Goal: Task Accomplishment & Management: Manage account settings

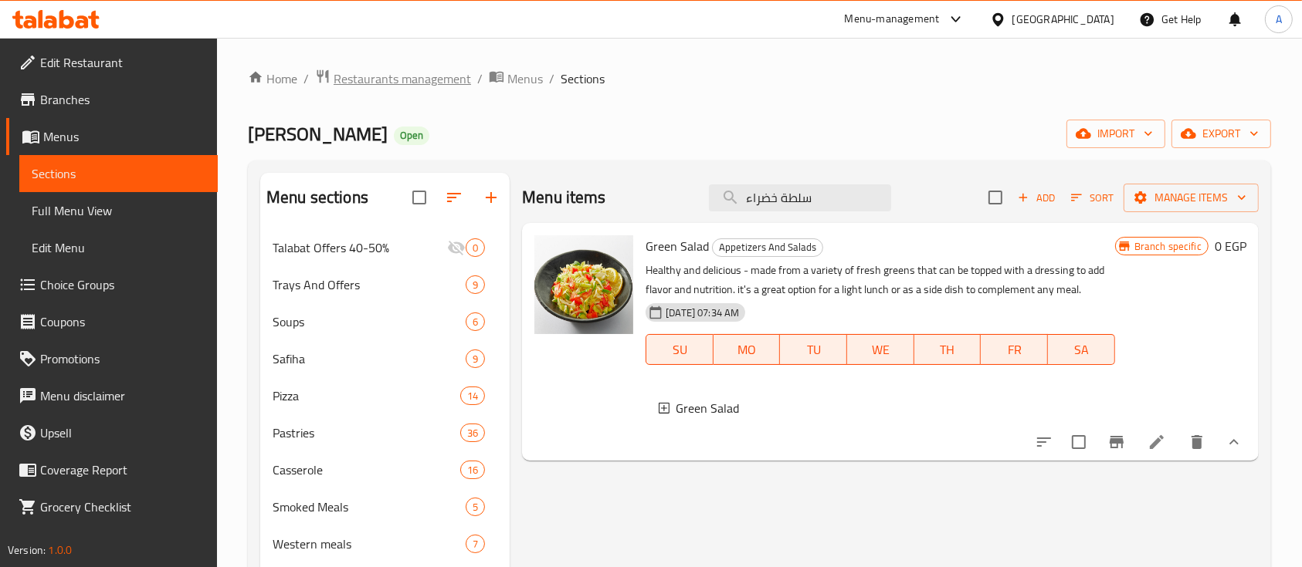
click at [432, 78] on span "Restaurants management" at bounding box center [401, 78] width 137 height 19
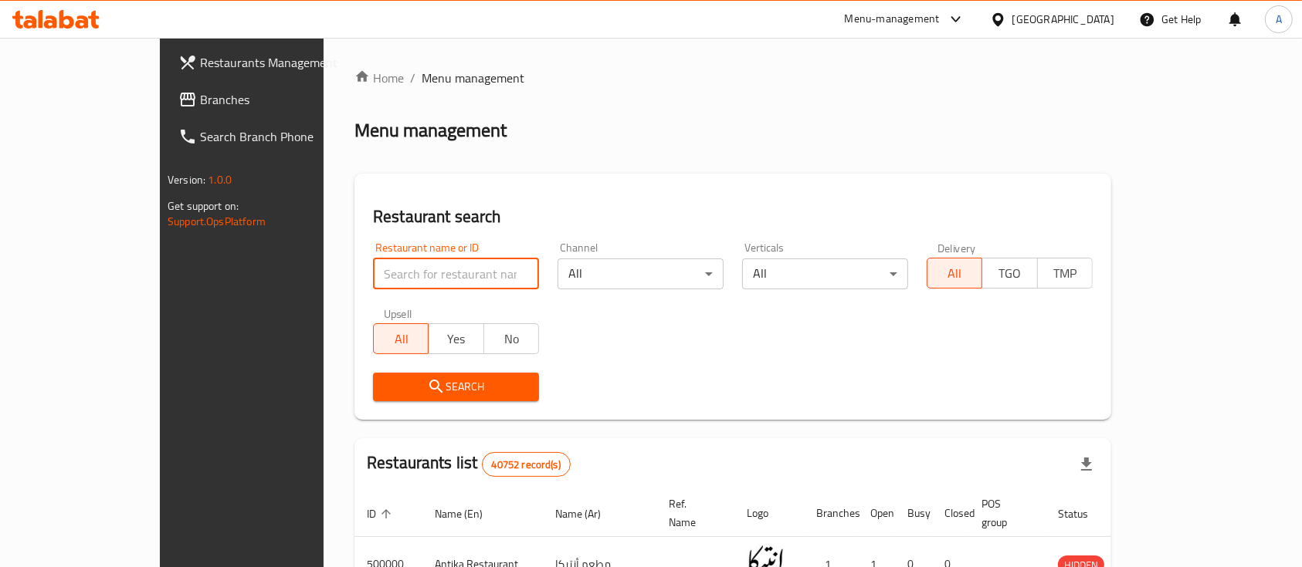
click at [388, 279] on input "search" at bounding box center [456, 274] width 166 height 31
click button "Search" at bounding box center [456, 387] width 166 height 29
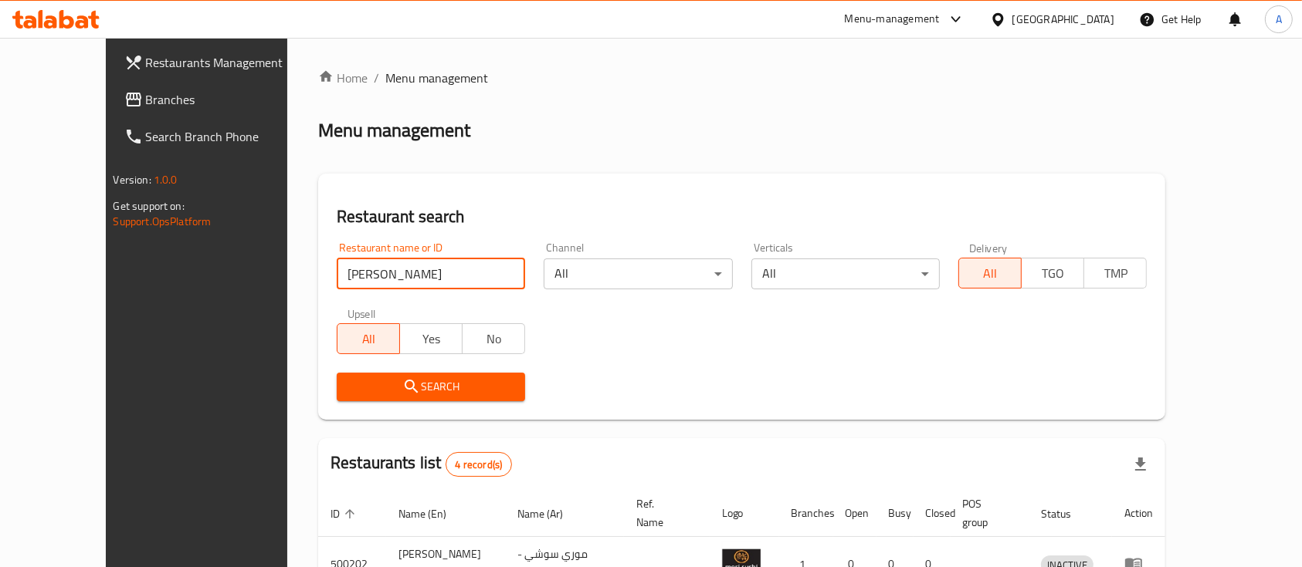
click at [356, 273] on input "[PERSON_NAME]" at bounding box center [431, 274] width 188 height 31
paste input "504868"
click button "Search" at bounding box center [431, 387] width 188 height 29
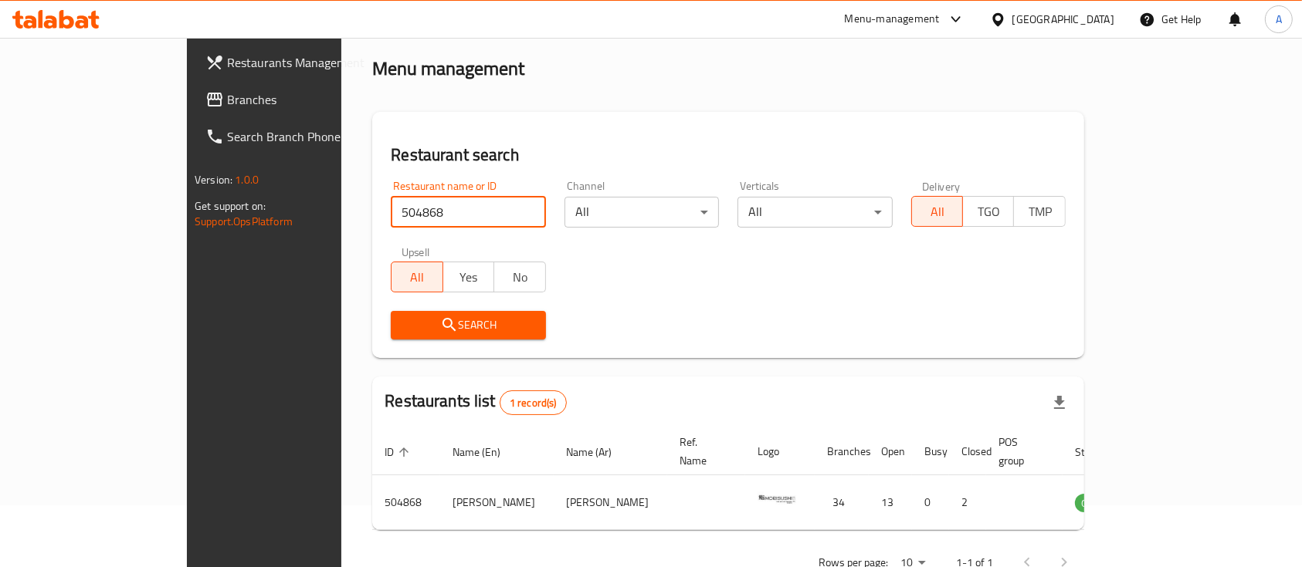
scroll to position [90, 0]
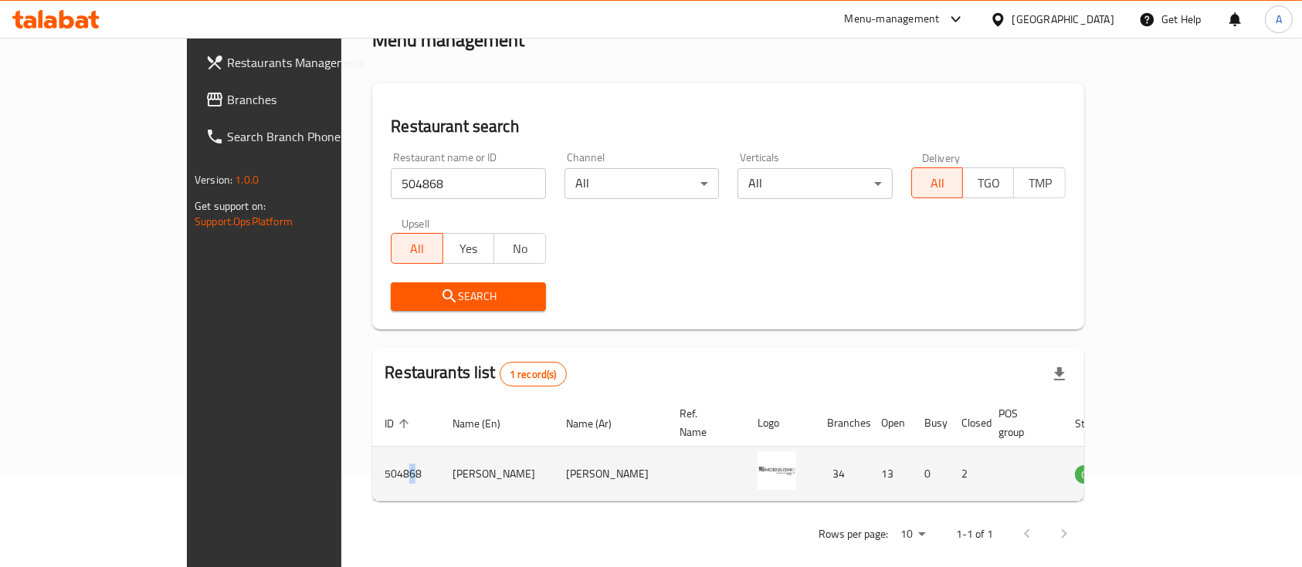
click at [372, 452] on td "504868" at bounding box center [406, 474] width 68 height 55
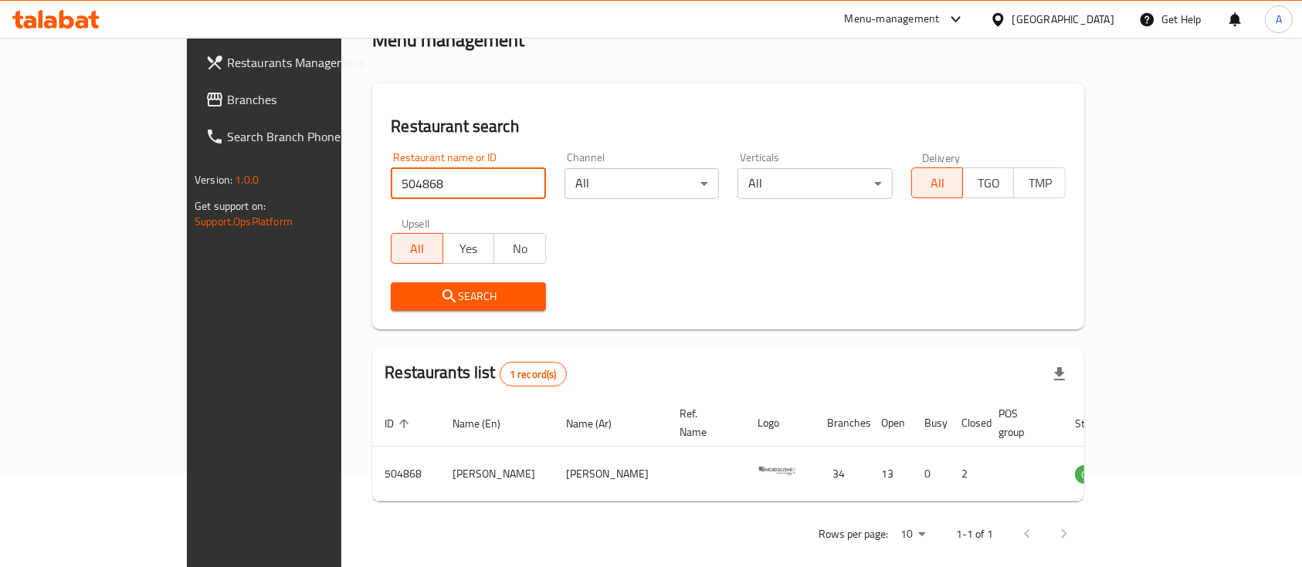
click at [408, 174] on input "504868" at bounding box center [468, 183] width 154 height 31
click at [400, 178] on input "504868" at bounding box center [468, 183] width 154 height 31
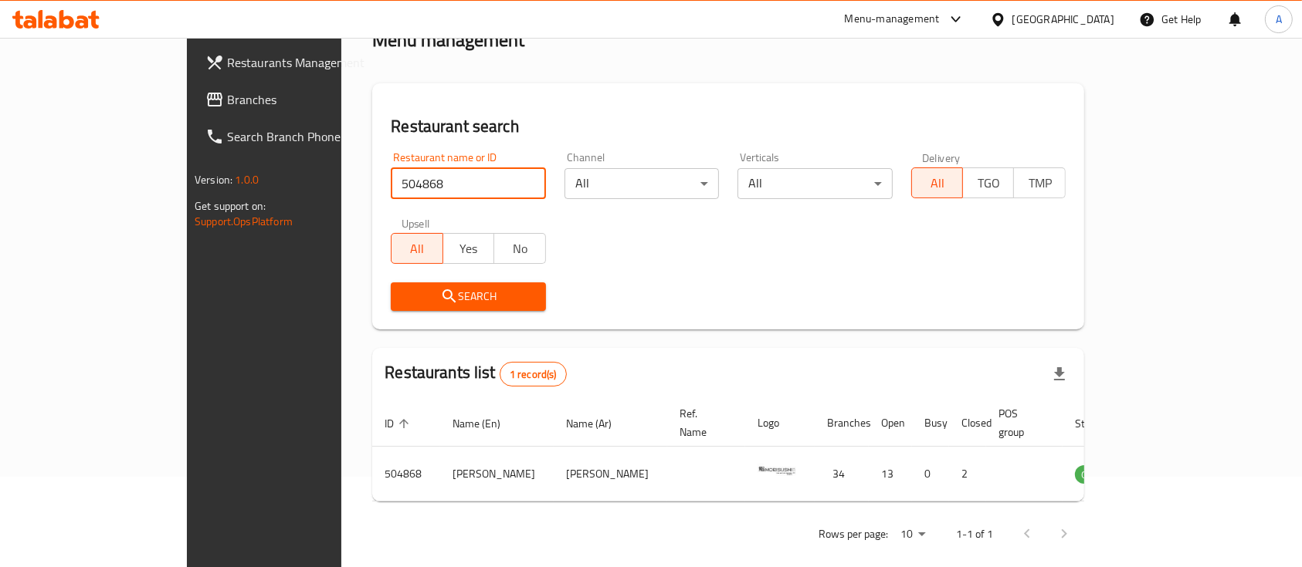
paste input "645906"
type input "645906"
click button "Search" at bounding box center [468, 297] width 154 height 29
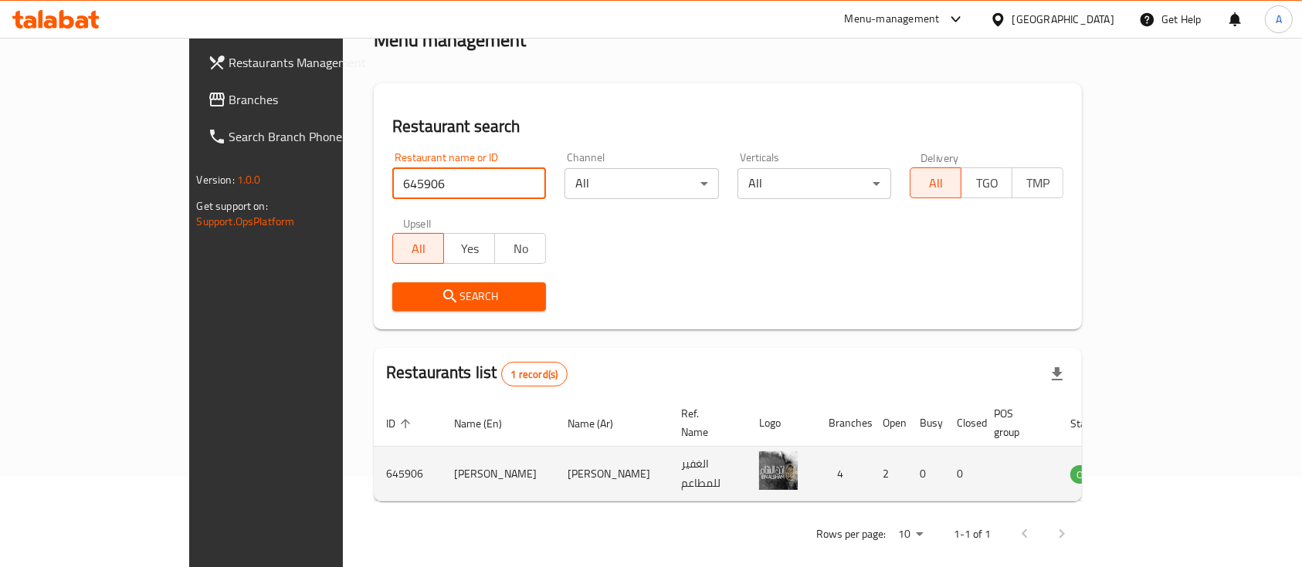
click at [1192, 447] on td "enhanced table" at bounding box center [1165, 474] width 53 height 55
click at [1169, 469] on icon "enhanced table" at bounding box center [1160, 475] width 17 height 13
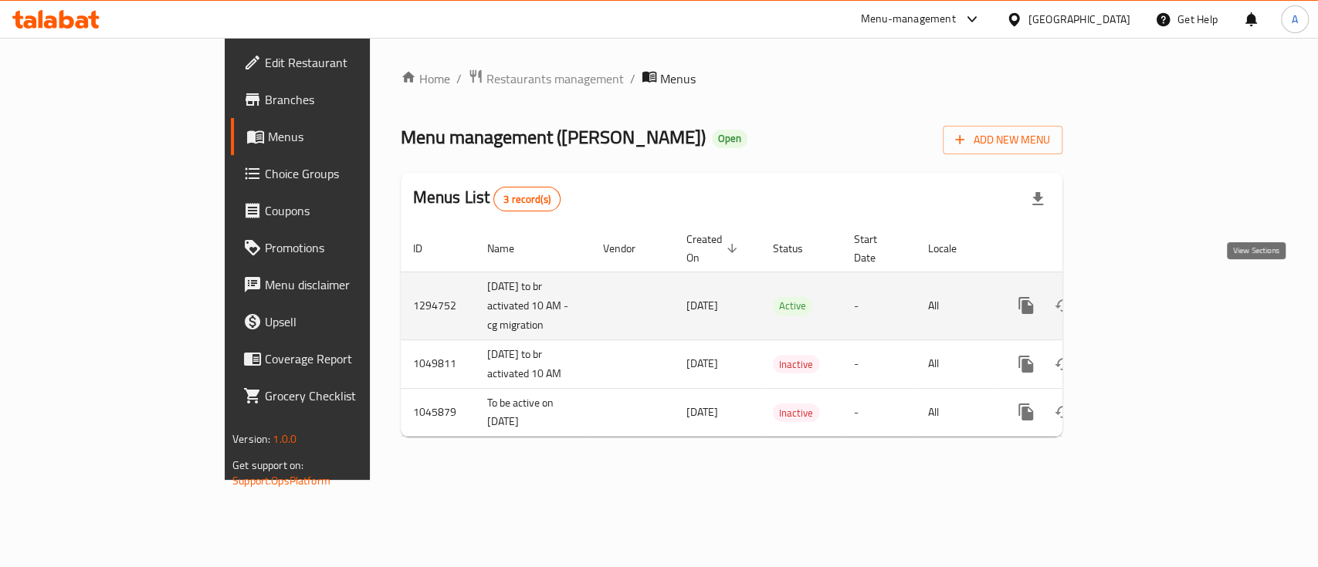
click at [1146, 296] on icon "enhanced table" at bounding box center [1137, 305] width 19 height 19
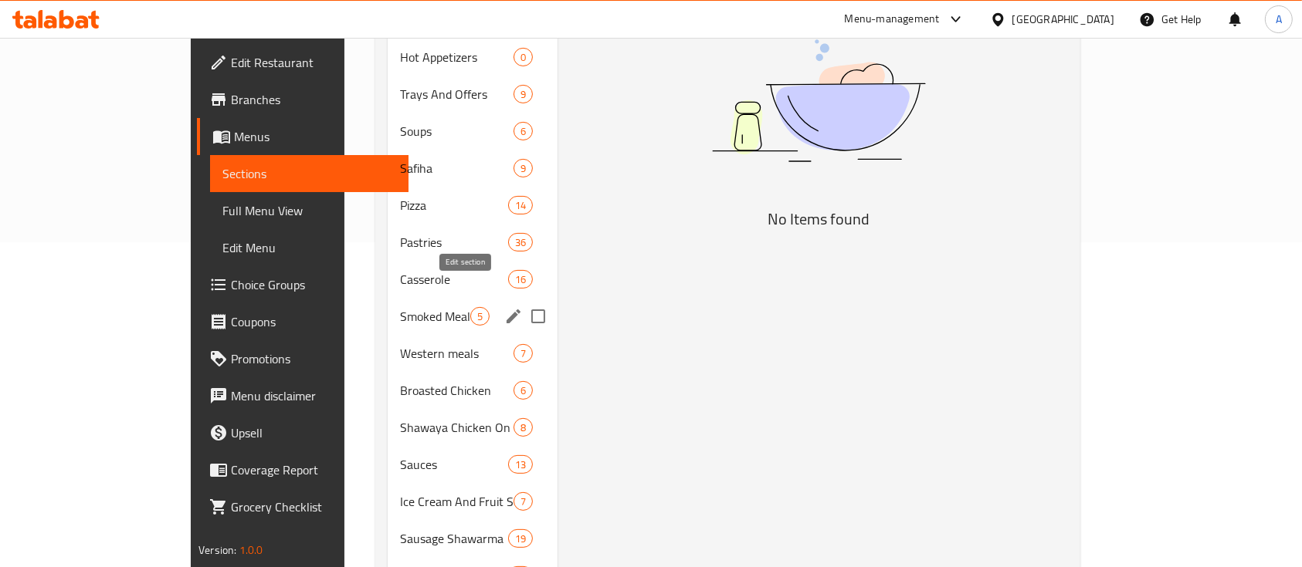
scroll to position [205, 0]
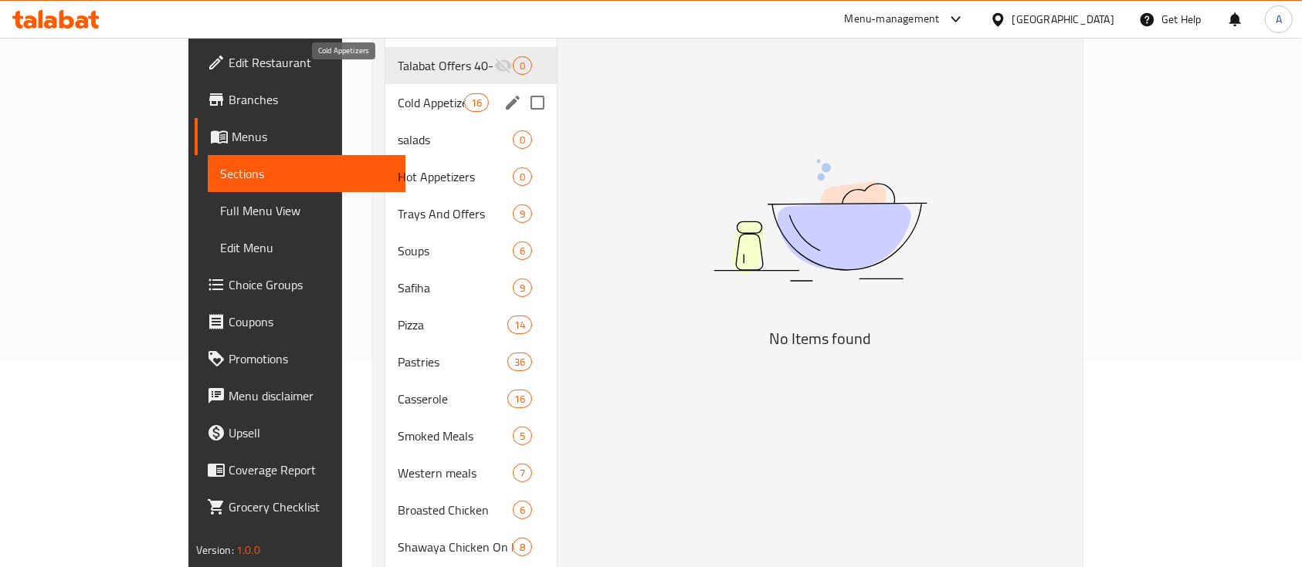
click at [398, 93] on span "Cold Appetizers" at bounding box center [431, 102] width 66 height 19
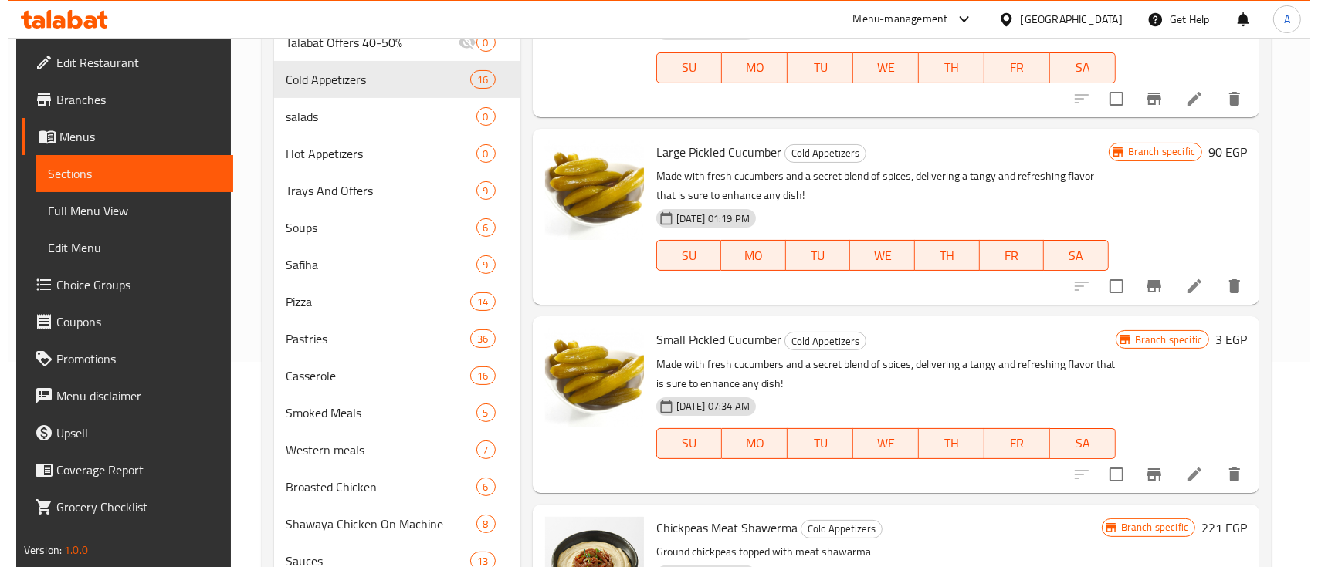
scroll to position [309, 0]
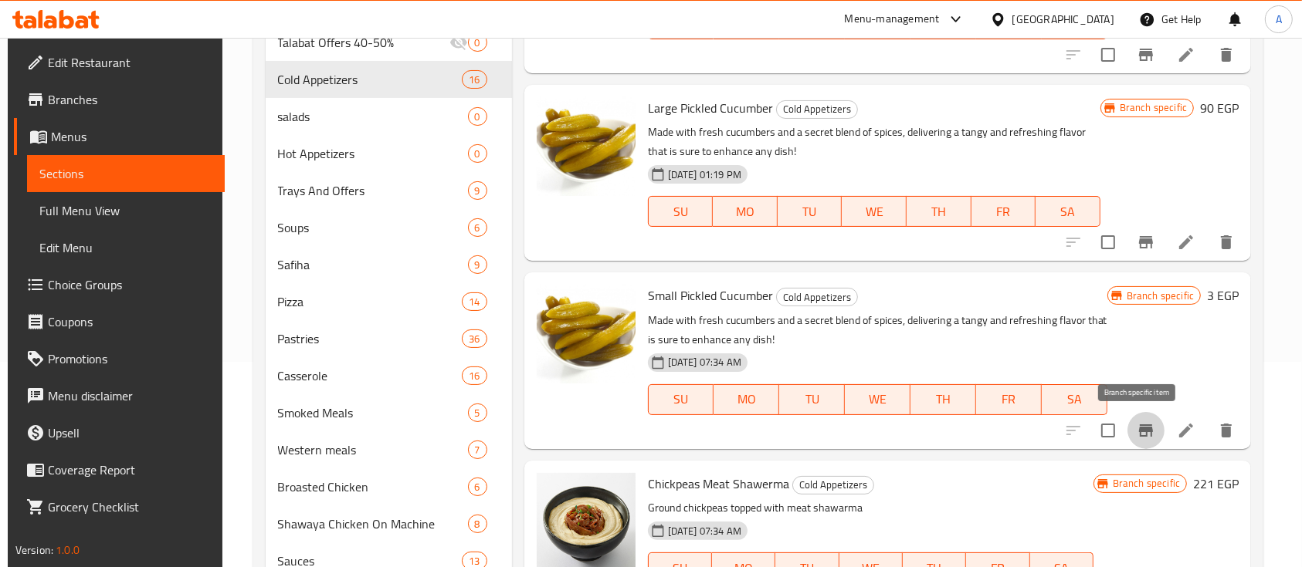
click at [1136, 434] on icon "Branch-specific-item" at bounding box center [1145, 430] width 19 height 19
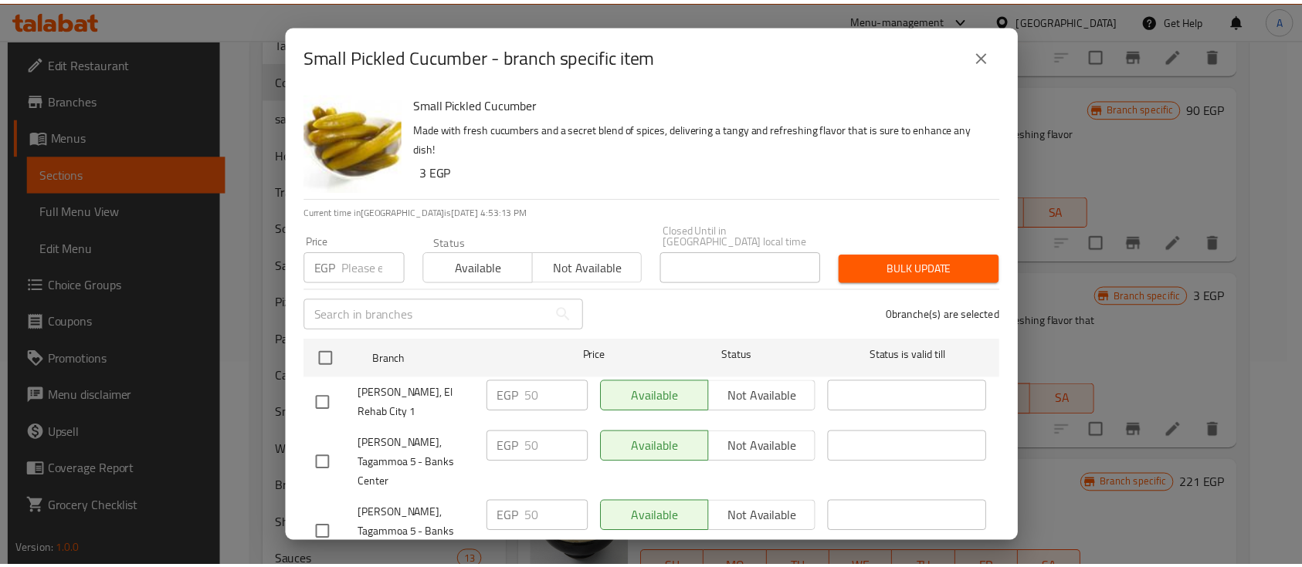
scroll to position [0, 0]
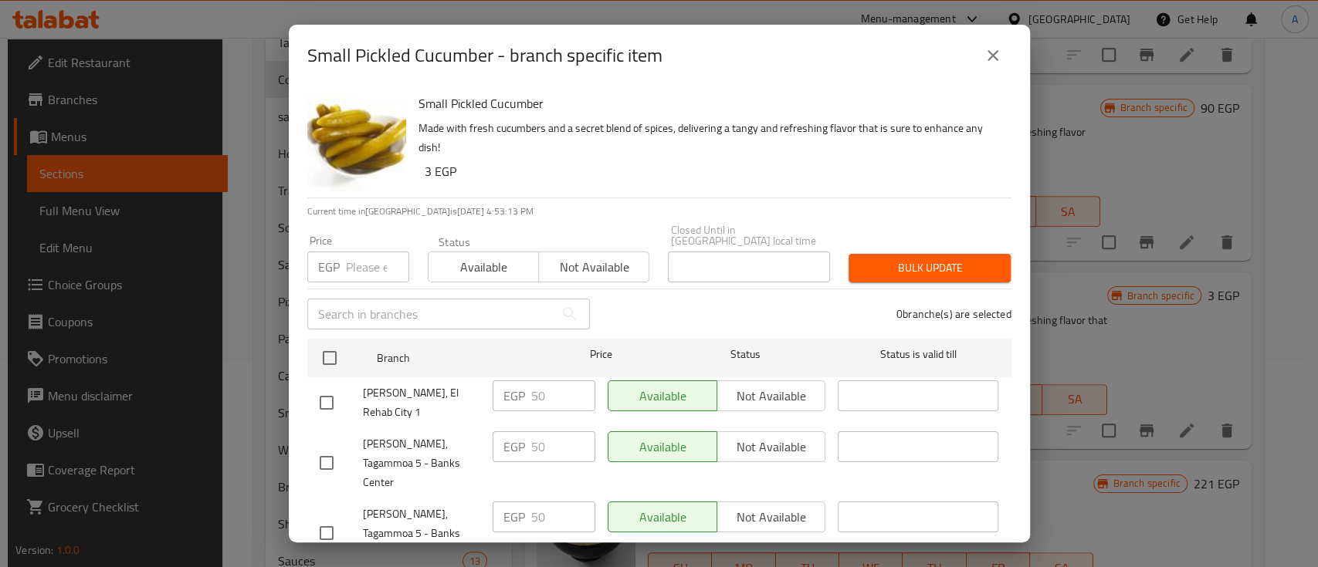
click at [989, 52] on icon "close" at bounding box center [992, 55] width 11 height 11
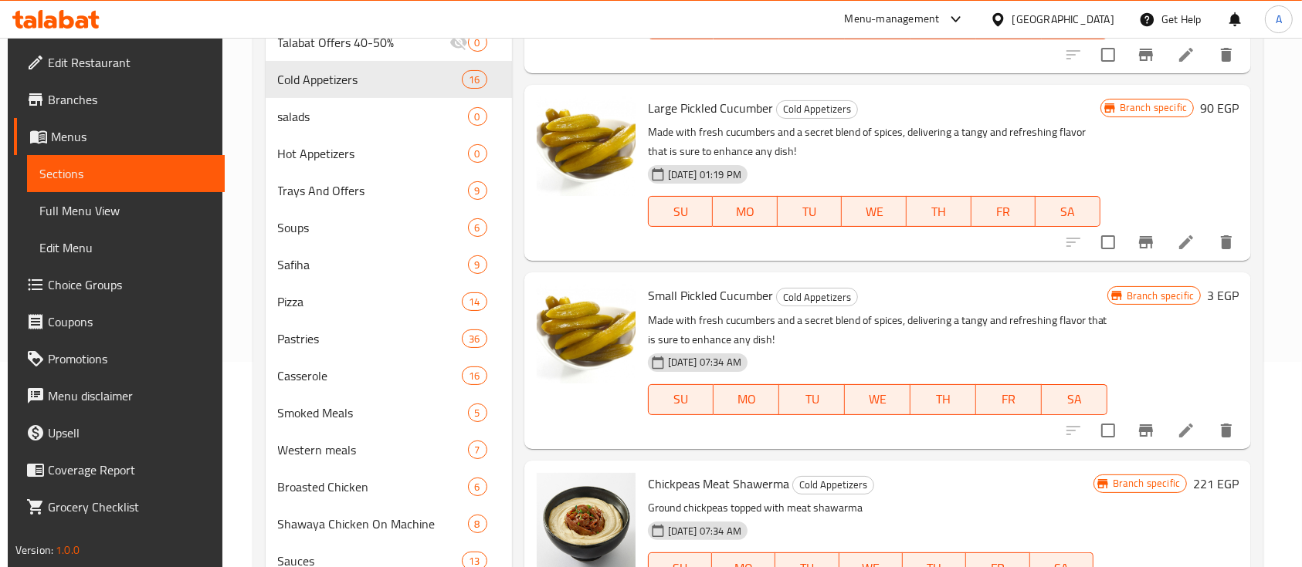
click at [1167, 429] on li at bounding box center [1185, 431] width 43 height 28
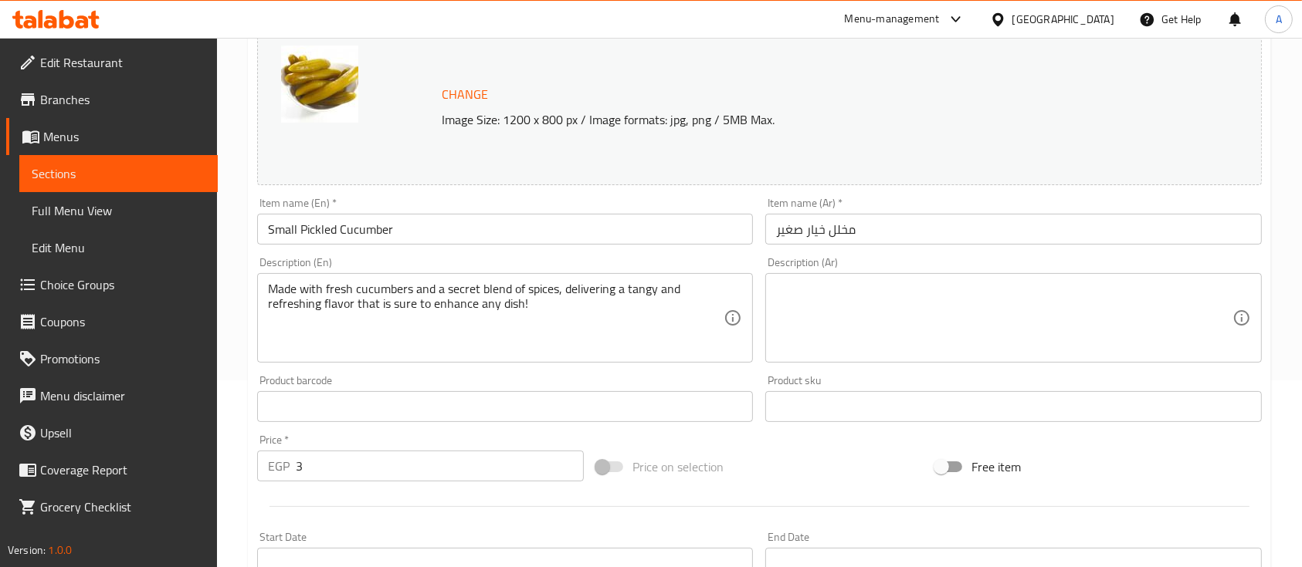
scroll to position [205, 0]
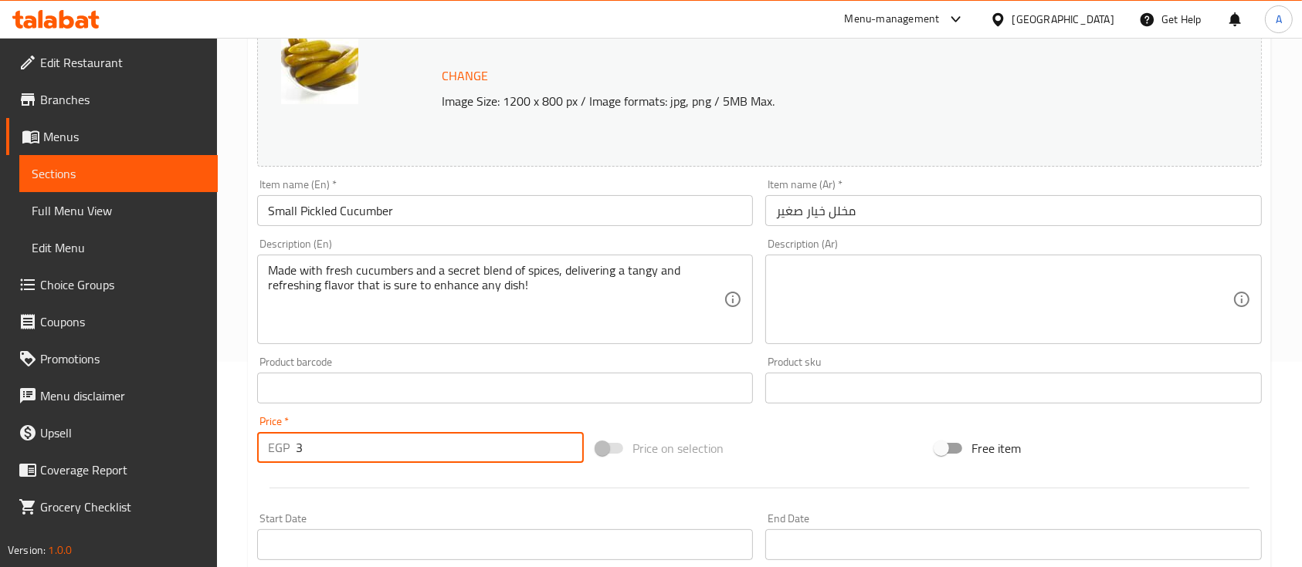
click at [342, 448] on input "3" at bounding box center [440, 447] width 288 height 31
type input "50"
click at [797, 435] on div "Price on selection" at bounding box center [759, 449] width 339 height 42
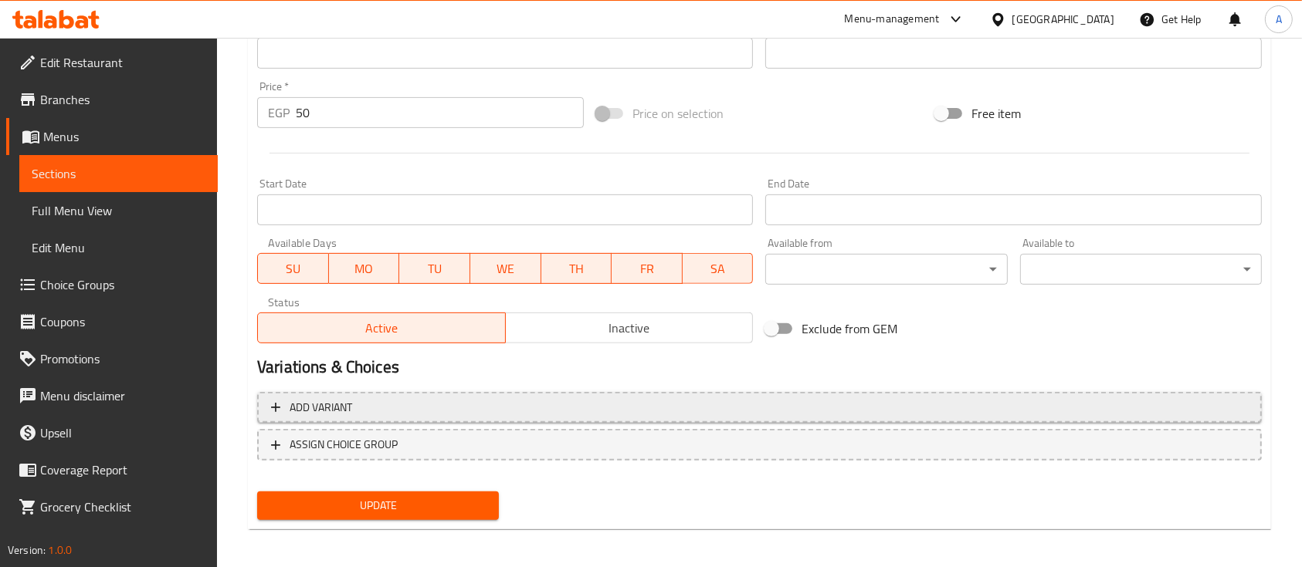
scroll to position [545, 0]
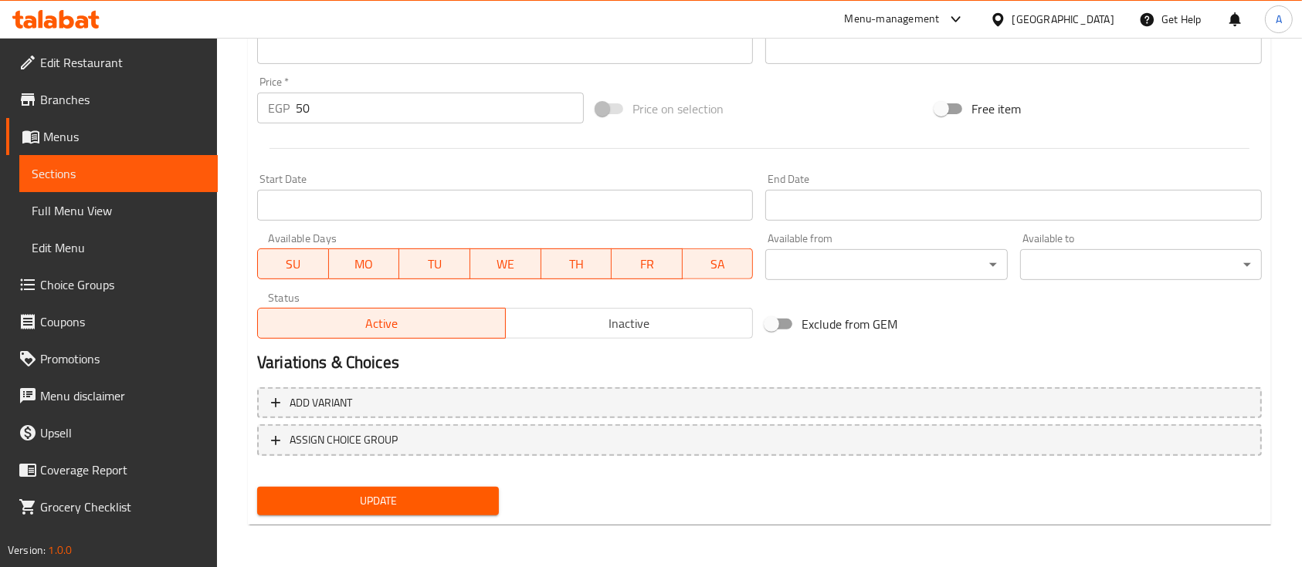
click at [374, 509] on span "Update" at bounding box center [377, 501] width 217 height 19
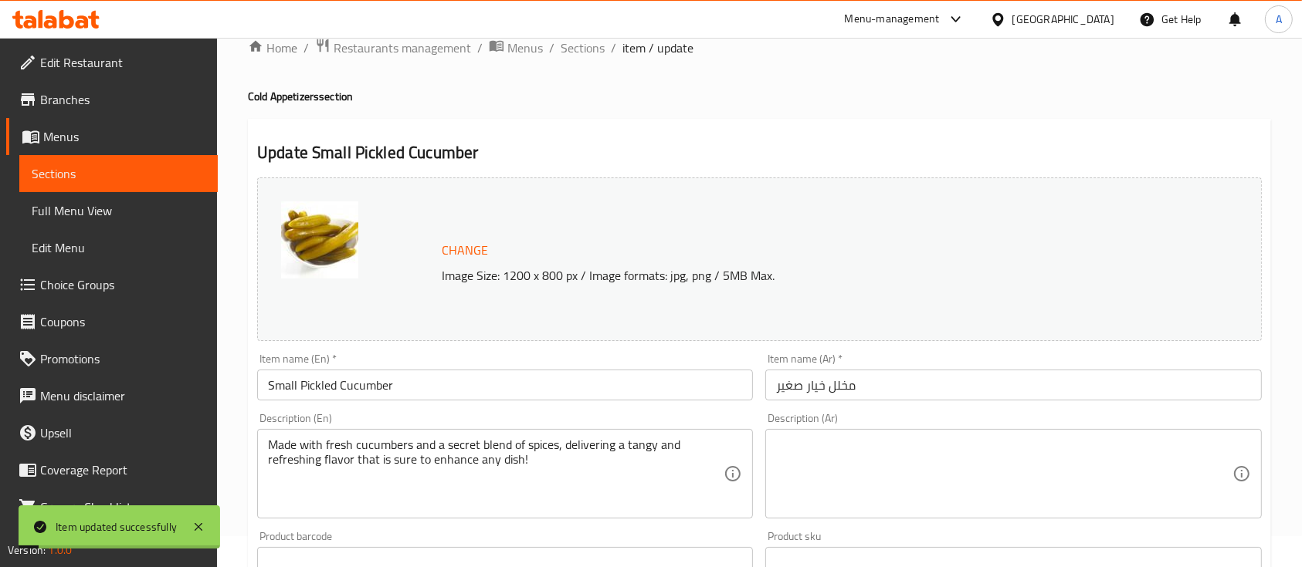
scroll to position [0, 0]
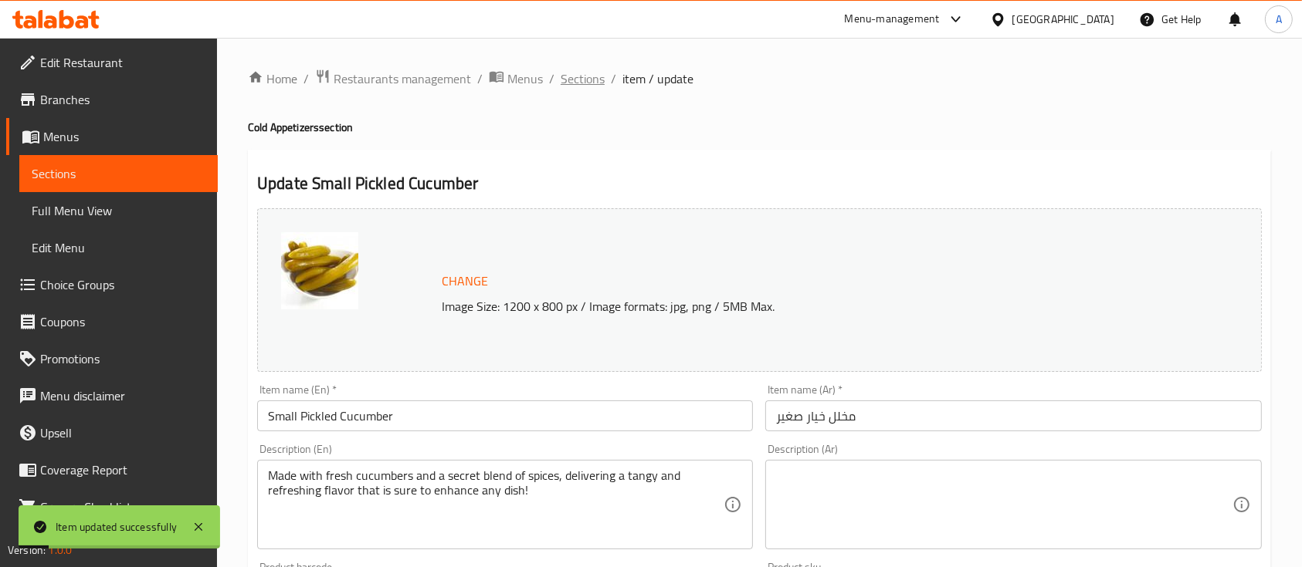
click at [584, 76] on span "Sections" at bounding box center [582, 78] width 44 height 19
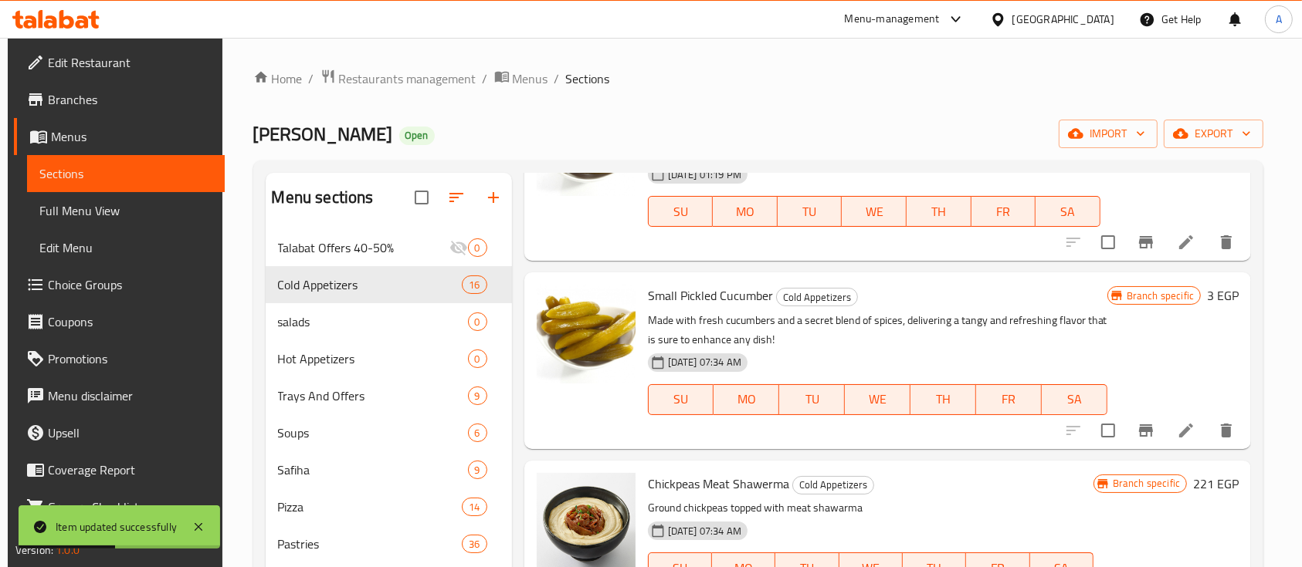
scroll to position [618, 0]
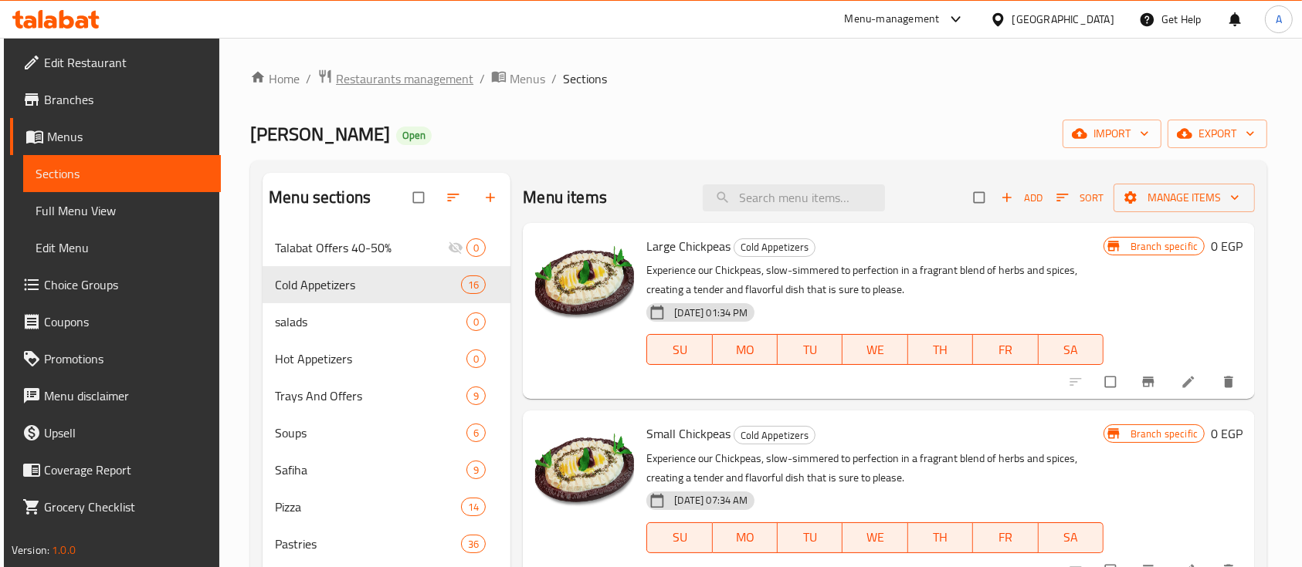
click at [403, 75] on span "Restaurants management" at bounding box center [404, 78] width 137 height 19
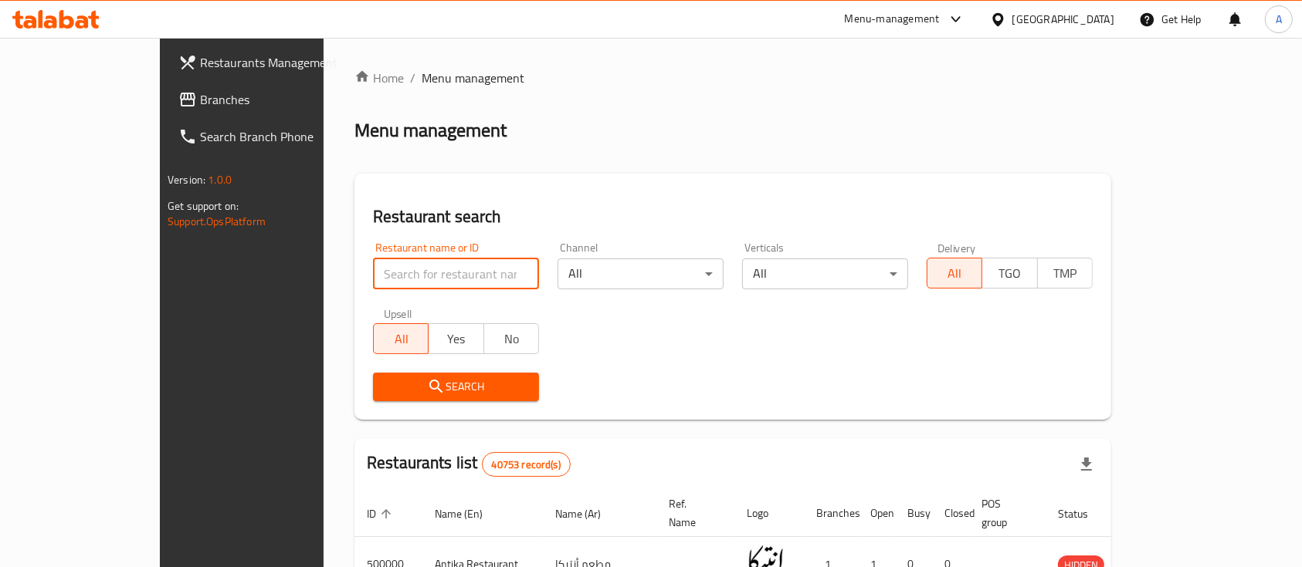
click at [391, 281] on input "search" at bounding box center [456, 274] width 166 height 31
type input "Wimpy"
click button "Search" at bounding box center [456, 387] width 166 height 29
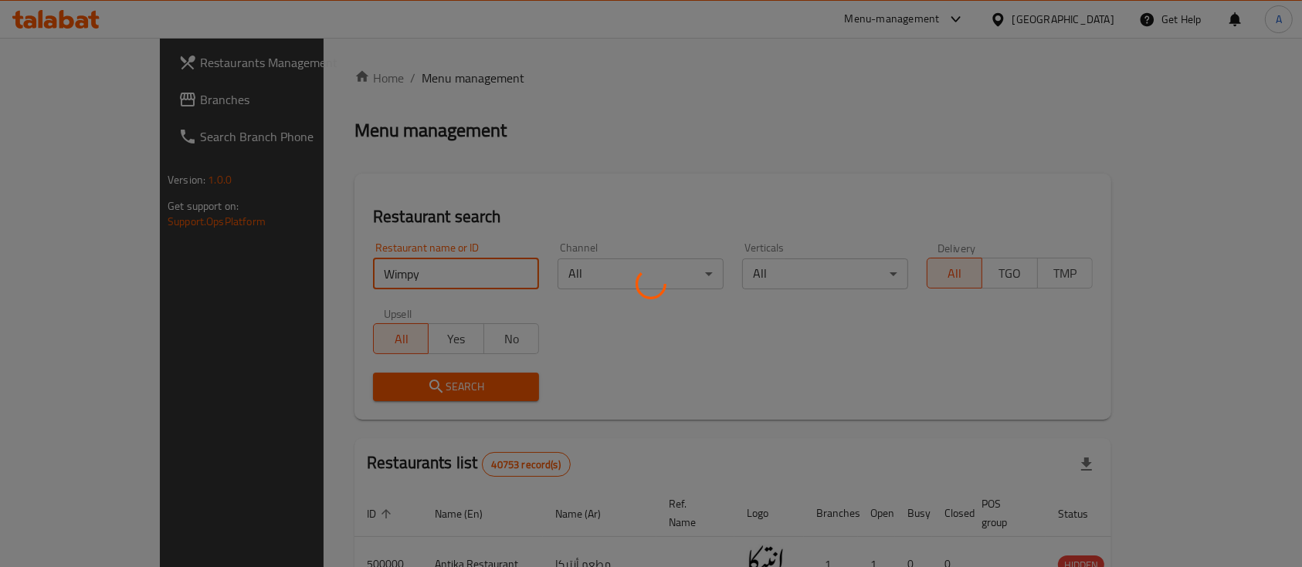
click button "Search" at bounding box center [456, 387] width 166 height 29
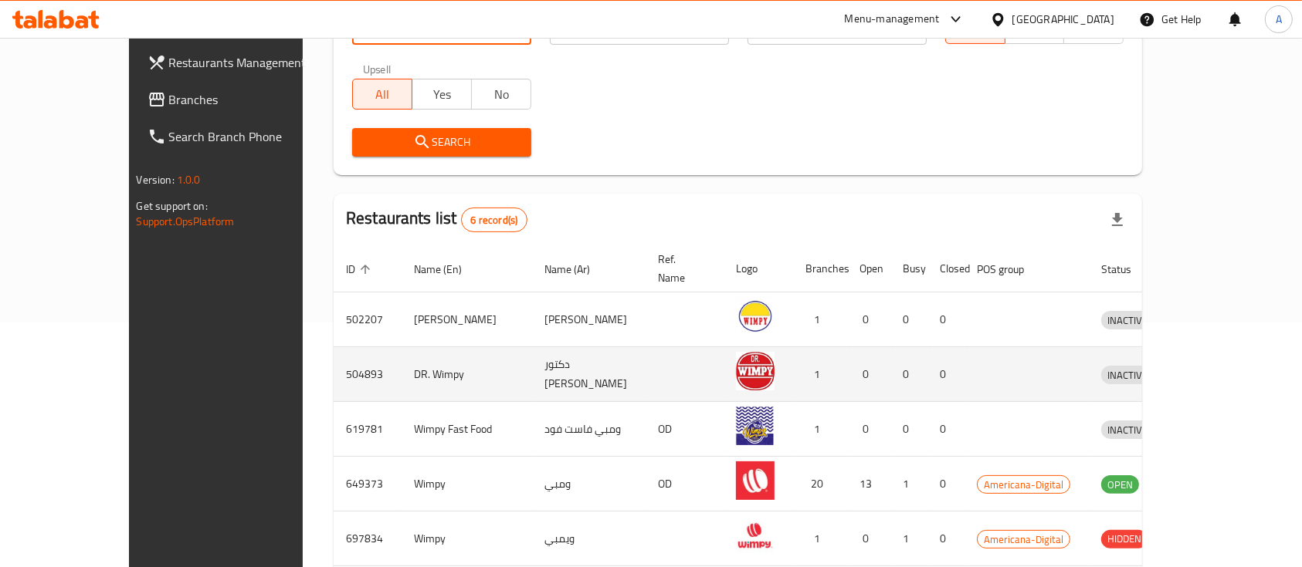
scroll to position [313, 0]
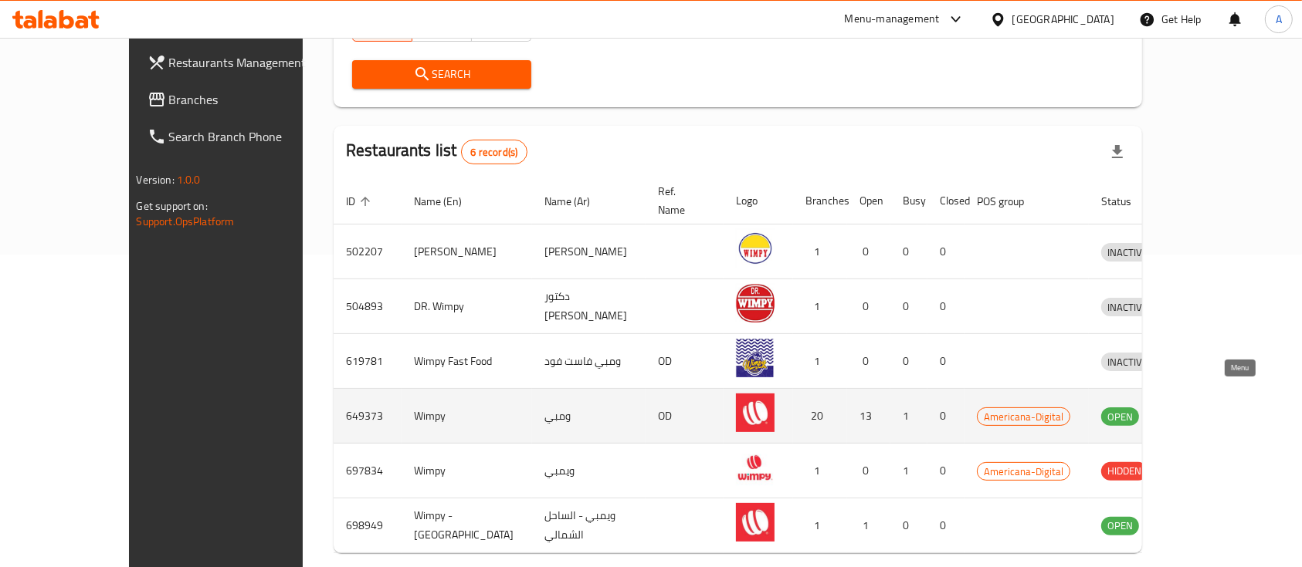
click at [1203, 407] on icon "enhanced table" at bounding box center [1193, 416] width 19 height 19
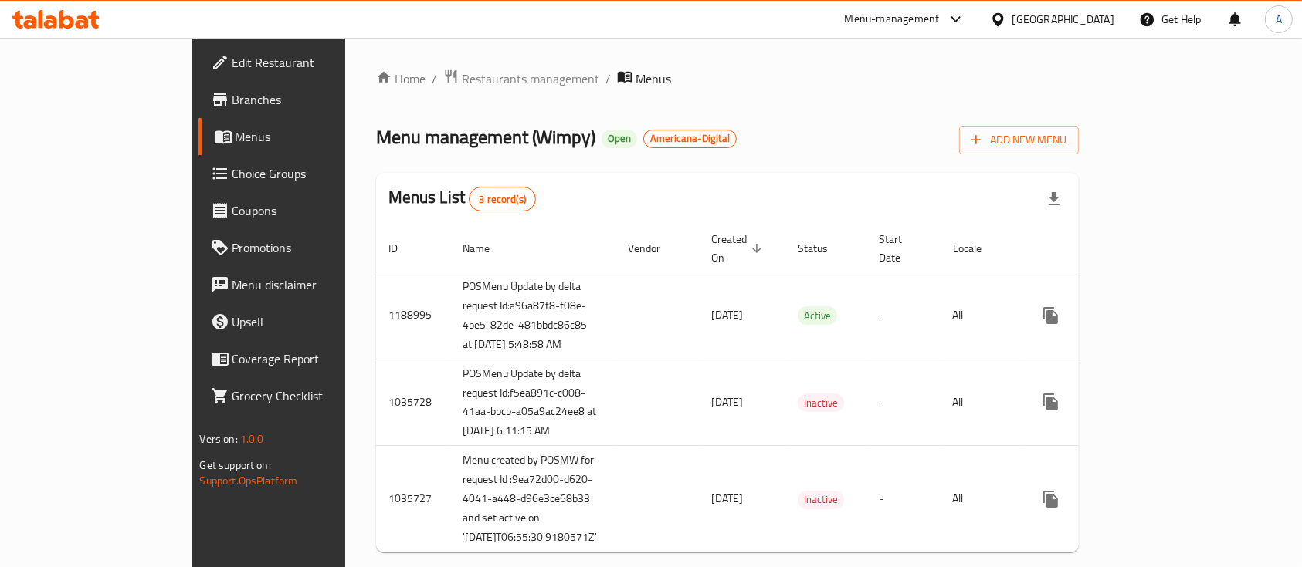
click at [232, 96] on span "Branches" at bounding box center [314, 99] width 165 height 19
